Goal: Task Accomplishment & Management: Manage account settings

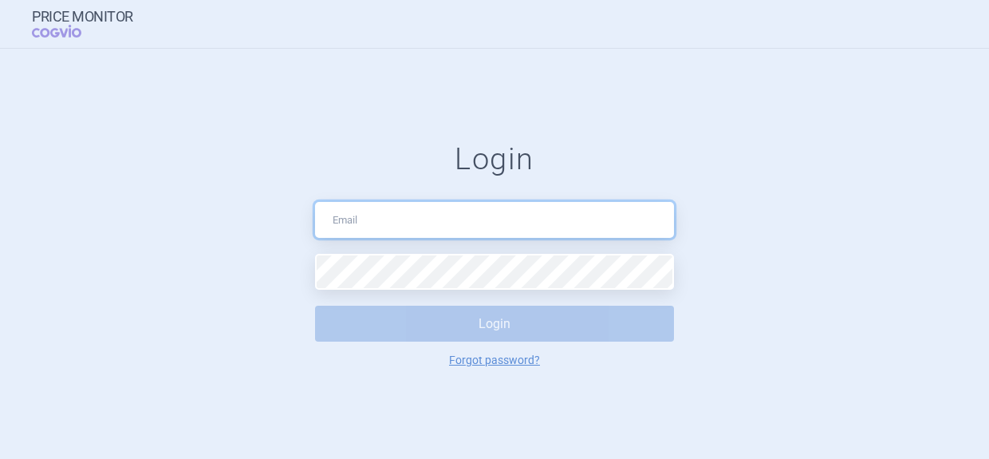
type input "[PERSON_NAME][EMAIL_ADDRESS][DOMAIN_NAME]"
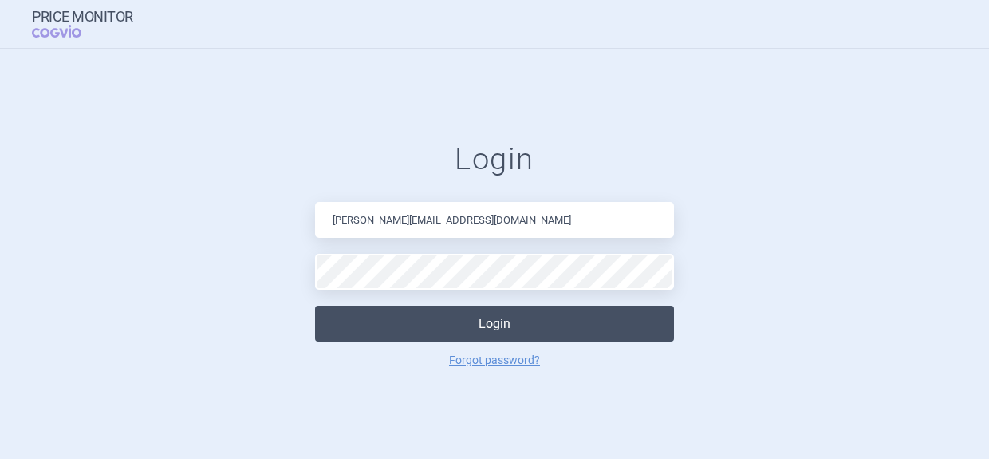
click at [467, 330] on button "Login" at bounding box center [494, 323] width 359 height 36
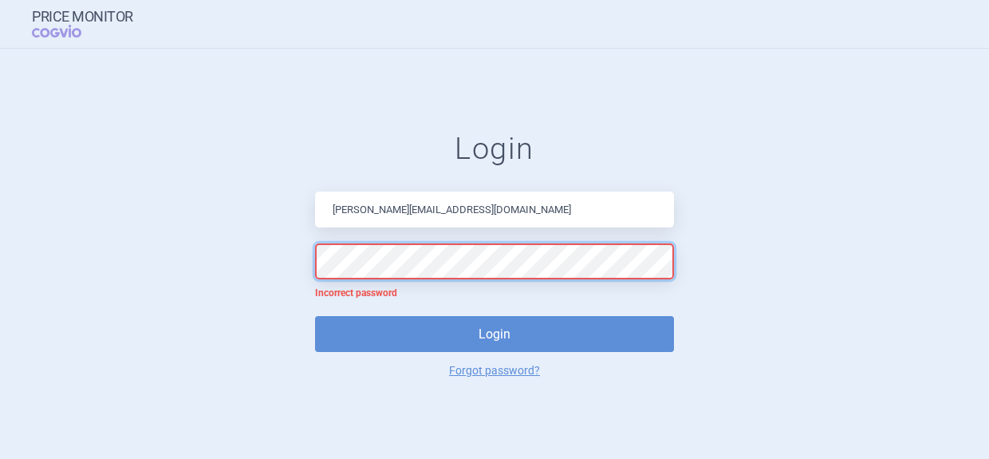
click at [286, 256] on form "Login [EMAIL_ADDRESS][DOMAIN_NAME] Incorrect password Login Forgot password?" at bounding box center [494, 253] width 925 height 245
click at [315, 316] on button "Login" at bounding box center [494, 334] width 359 height 36
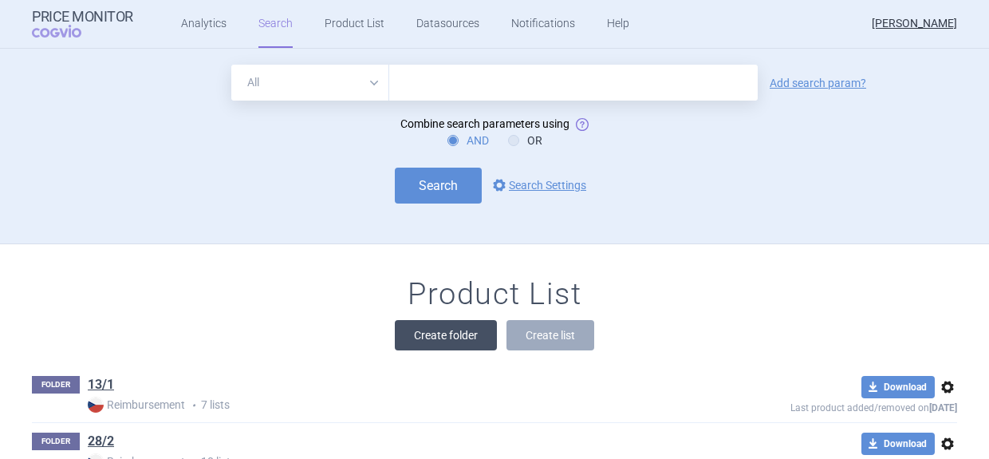
click at [445, 337] on button "Create folder" at bounding box center [446, 335] width 102 height 30
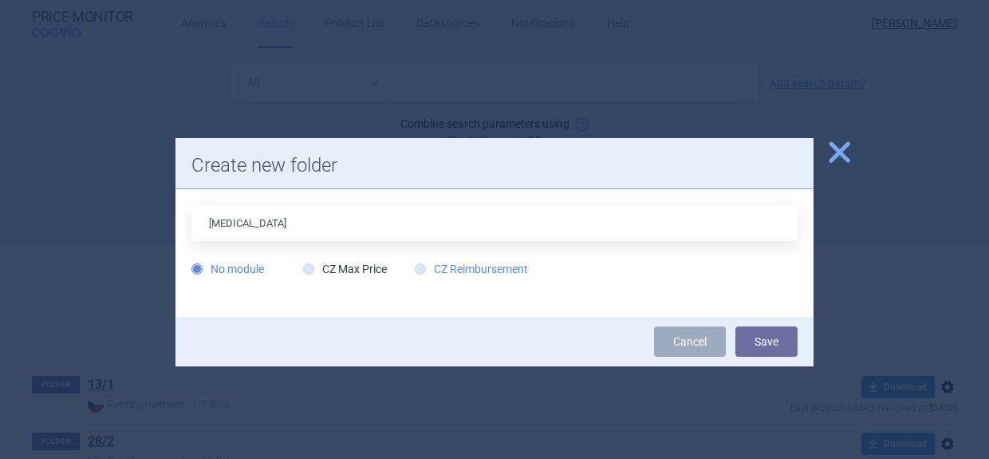
type input "[MEDICAL_DATA]"
click at [448, 264] on label "CZ Reimbursement" at bounding box center [471, 269] width 113 height 16
click at [432, 264] on input "CZ Reimbursement" at bounding box center [424, 270] width 16 height 16
radio input "true"
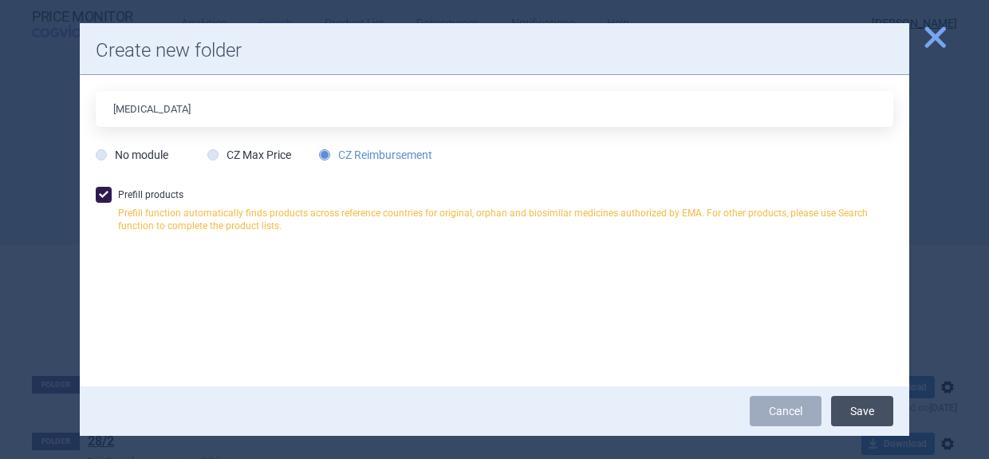
click at [855, 409] on button "Save" at bounding box center [862, 411] width 62 height 30
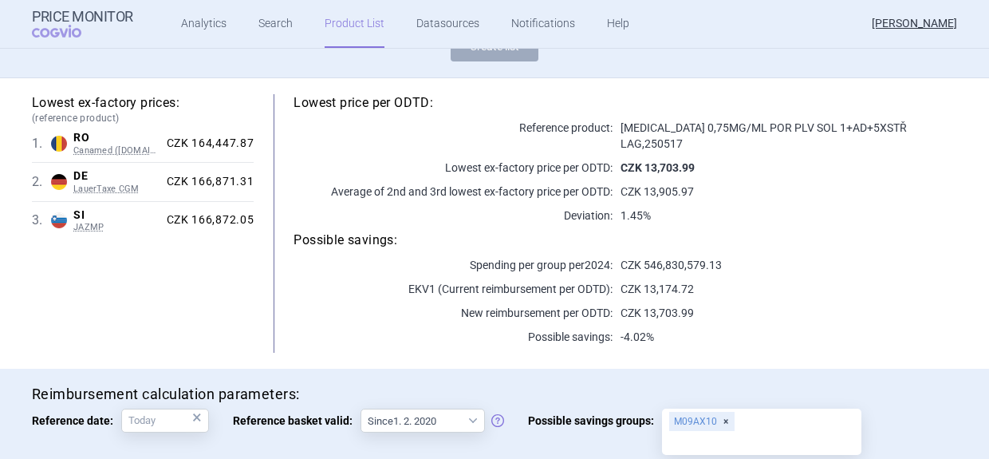
scroll to position [160, 0]
